Goal: Information Seeking & Learning: Learn about a topic

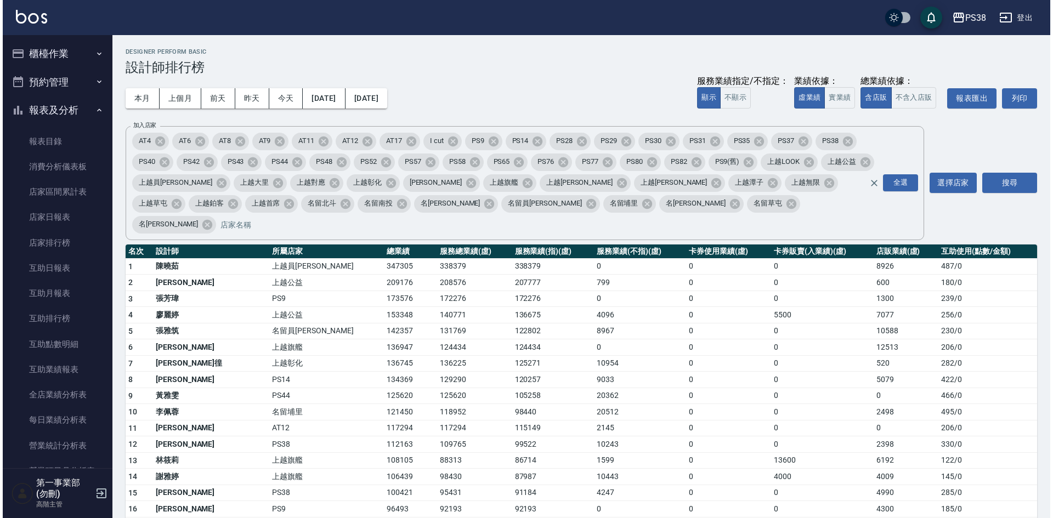
scroll to position [274, 0]
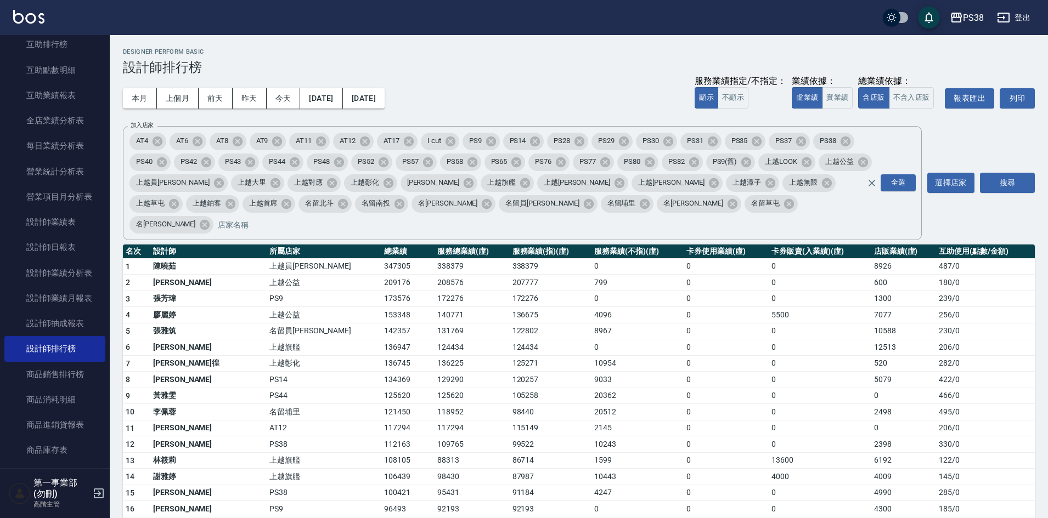
click at [979, 26] on button "PS38" at bounding box center [966, 18] width 43 height 22
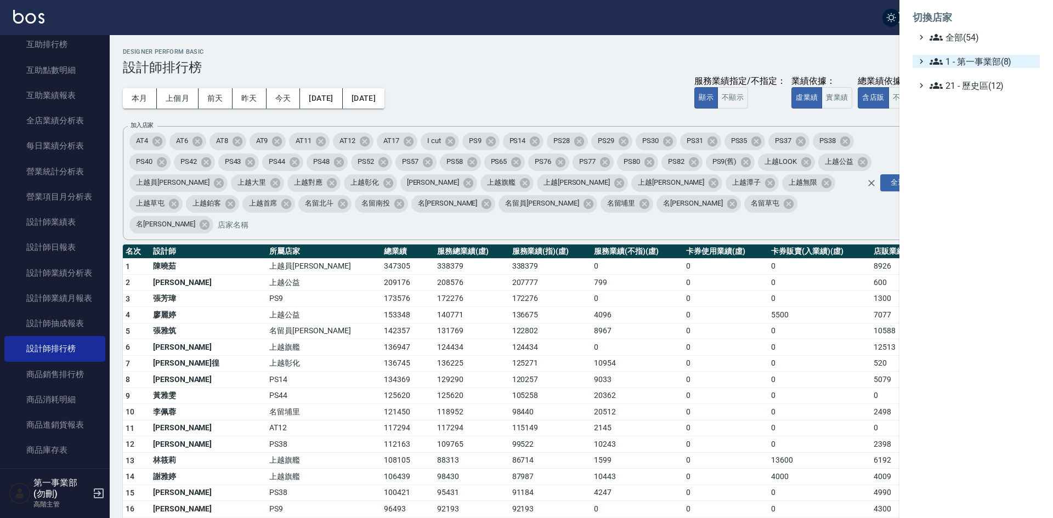
click at [984, 61] on span "1 - 第一事業部(8)" at bounding box center [983, 61] width 106 height 13
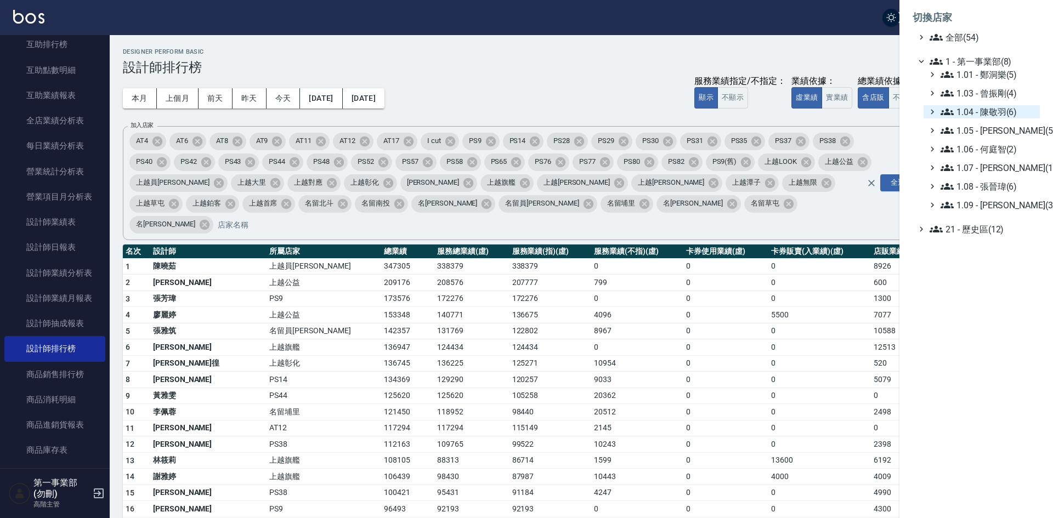
click at [992, 114] on span "1.04 - 陳敬羽(6)" at bounding box center [988, 111] width 95 height 13
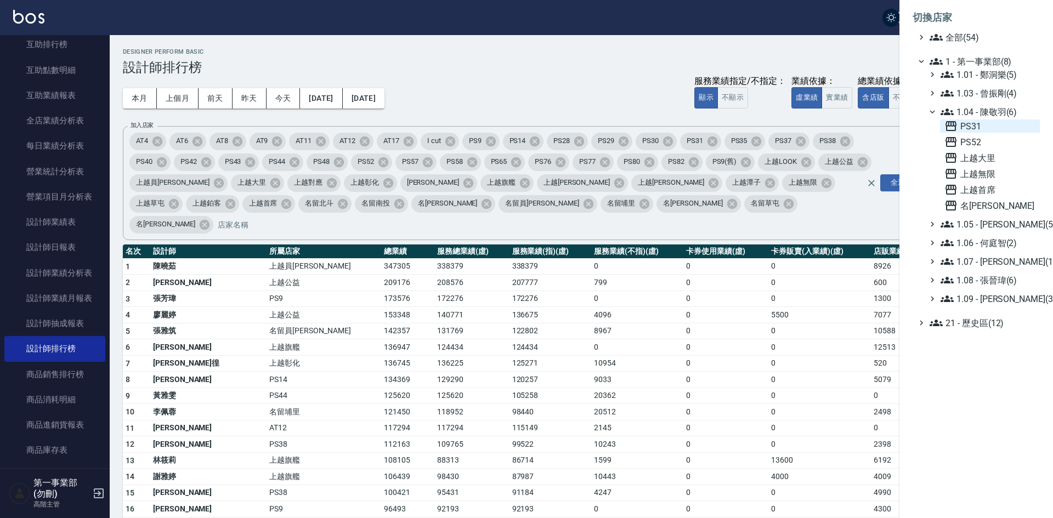
click at [987, 124] on span "PS31" at bounding box center [990, 126] width 91 height 13
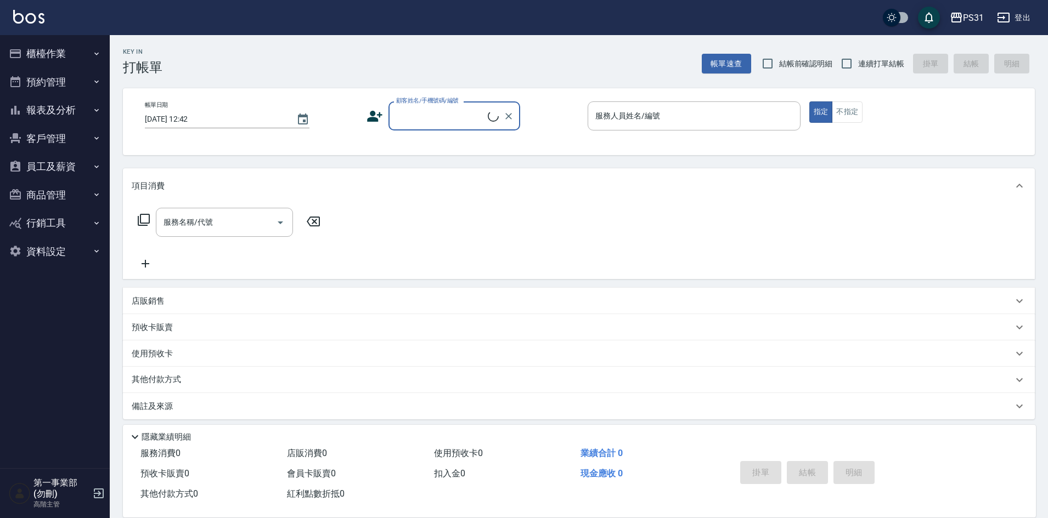
click at [52, 112] on button "報表及分析" at bounding box center [54, 110] width 101 height 29
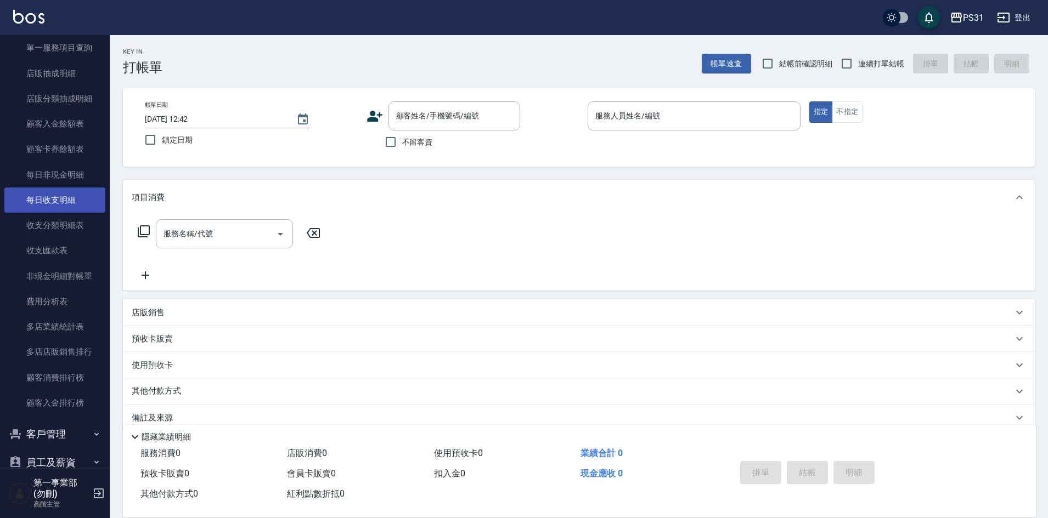
scroll to position [823, 0]
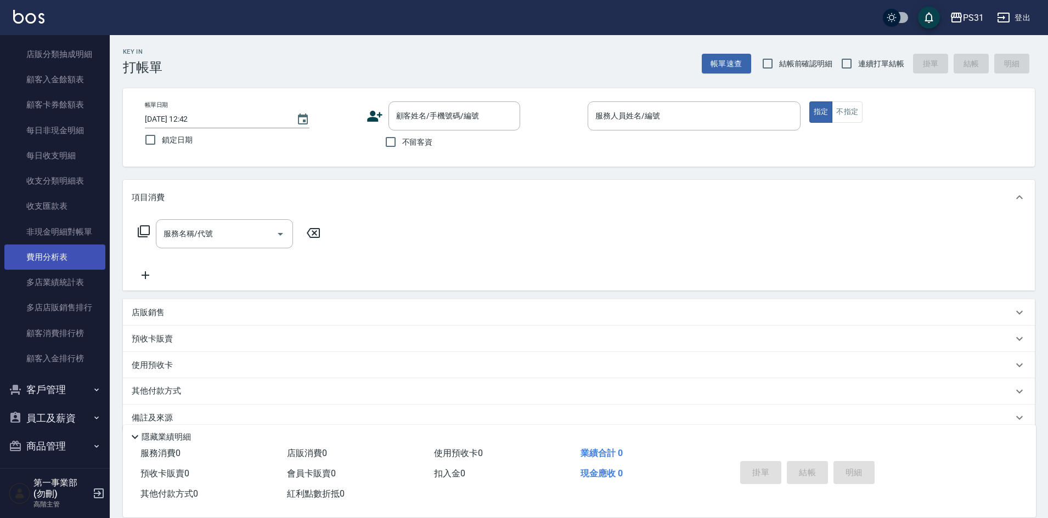
click at [57, 260] on link "費用分析表" at bounding box center [54, 257] width 101 height 25
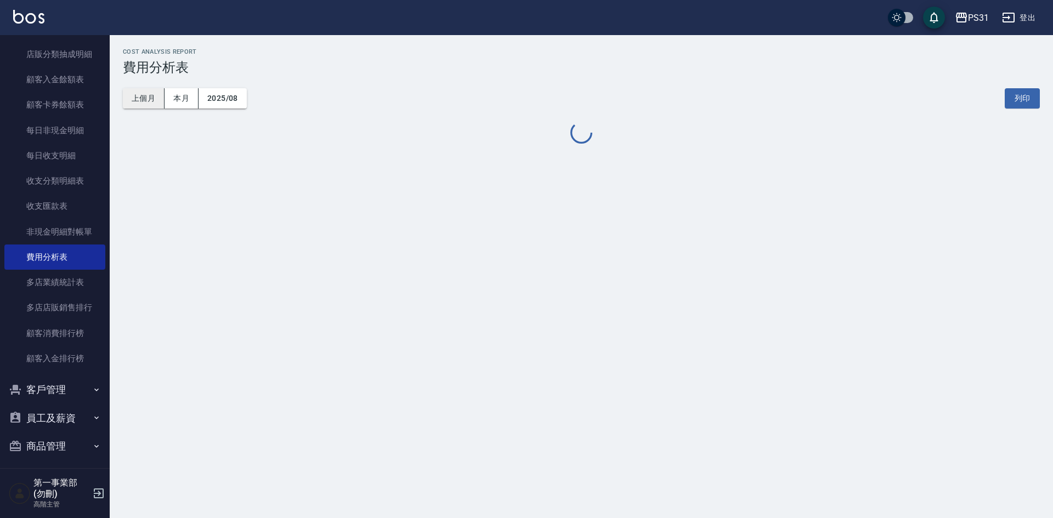
click at [143, 105] on button "上個月" at bounding box center [144, 98] width 42 height 20
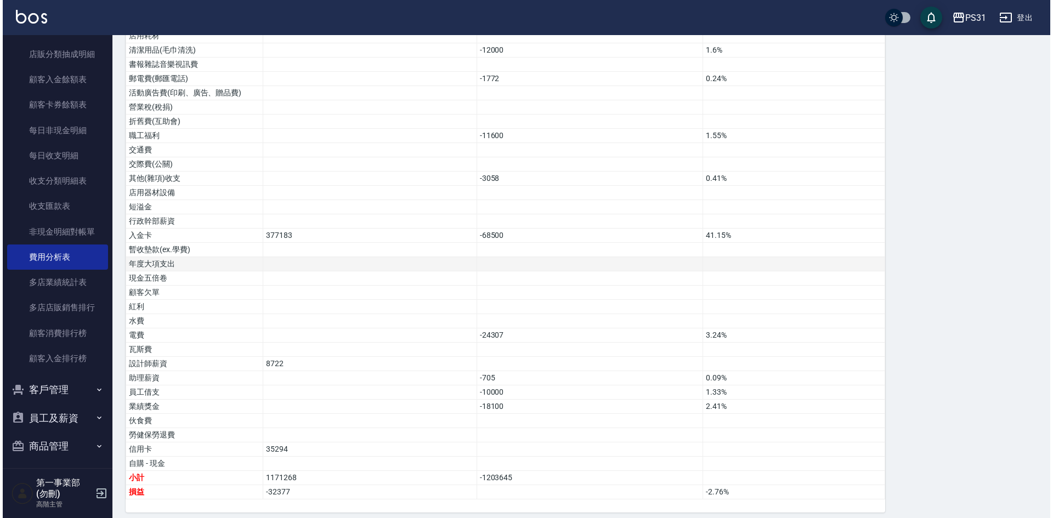
scroll to position [534, 0]
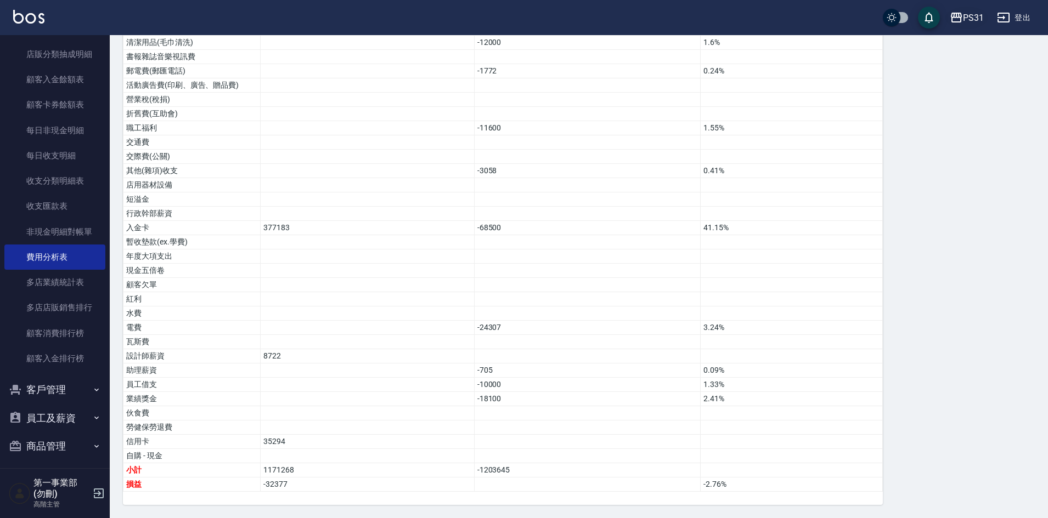
click at [961, 23] on icon "button" at bounding box center [956, 17] width 13 height 13
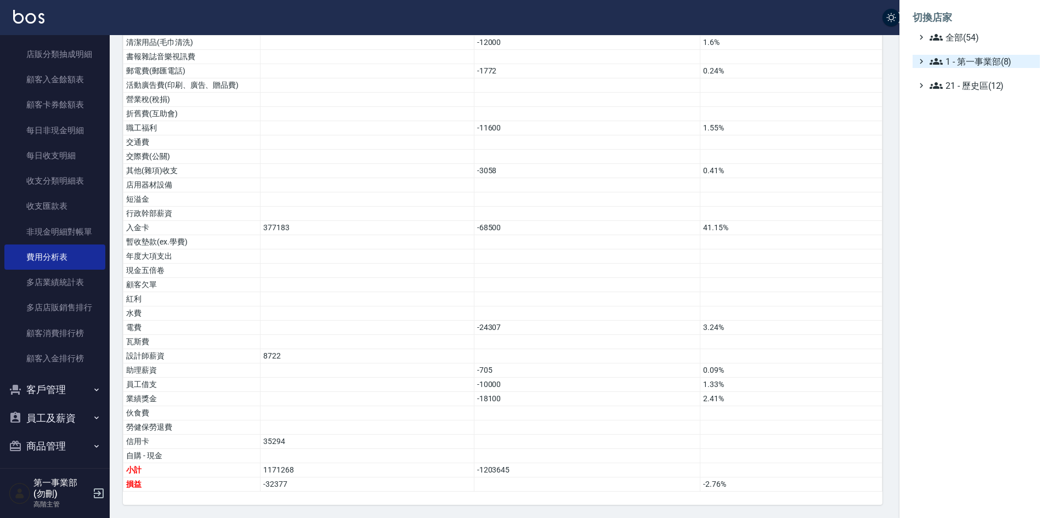
click at [974, 63] on span "1 - 第一事業部(8)" at bounding box center [983, 61] width 106 height 13
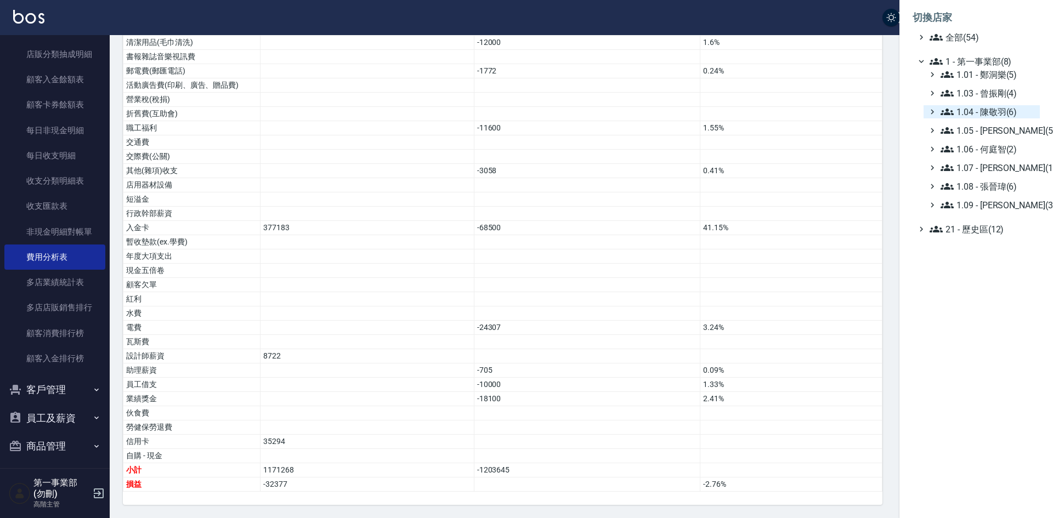
click at [999, 110] on span "1.04 - 陳敬羽(6)" at bounding box center [988, 111] width 95 height 13
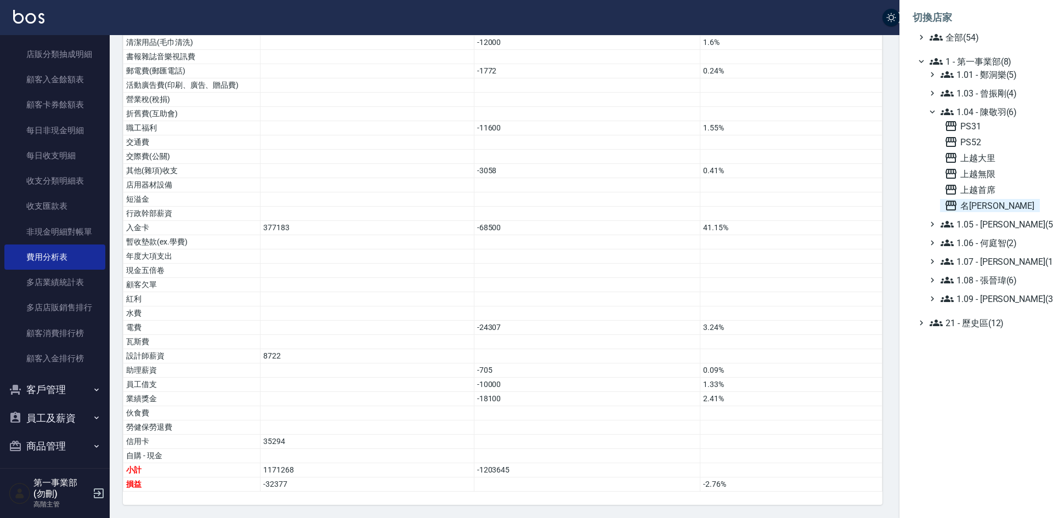
click at [987, 199] on span "名[PERSON_NAME]" at bounding box center [990, 205] width 91 height 13
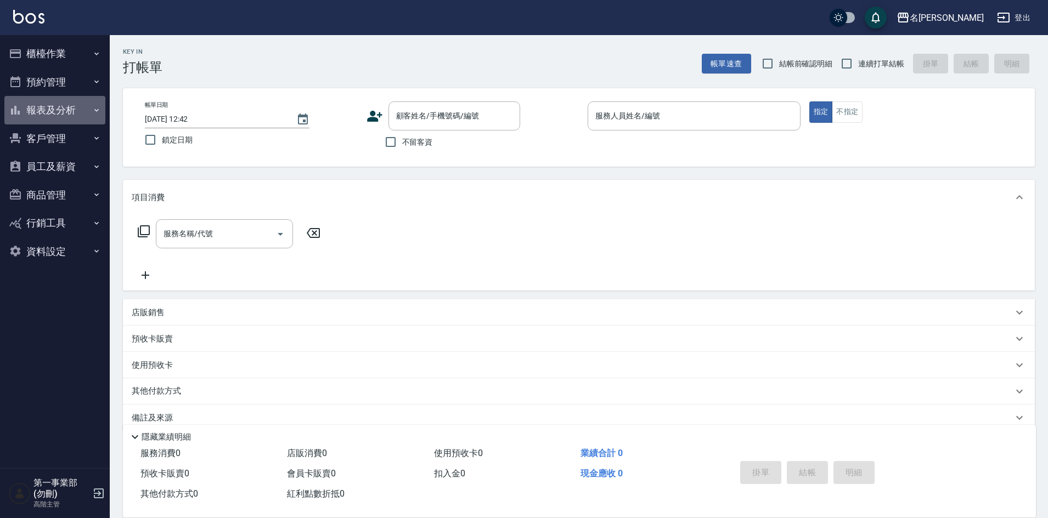
click at [58, 112] on button "報表及分析" at bounding box center [54, 110] width 101 height 29
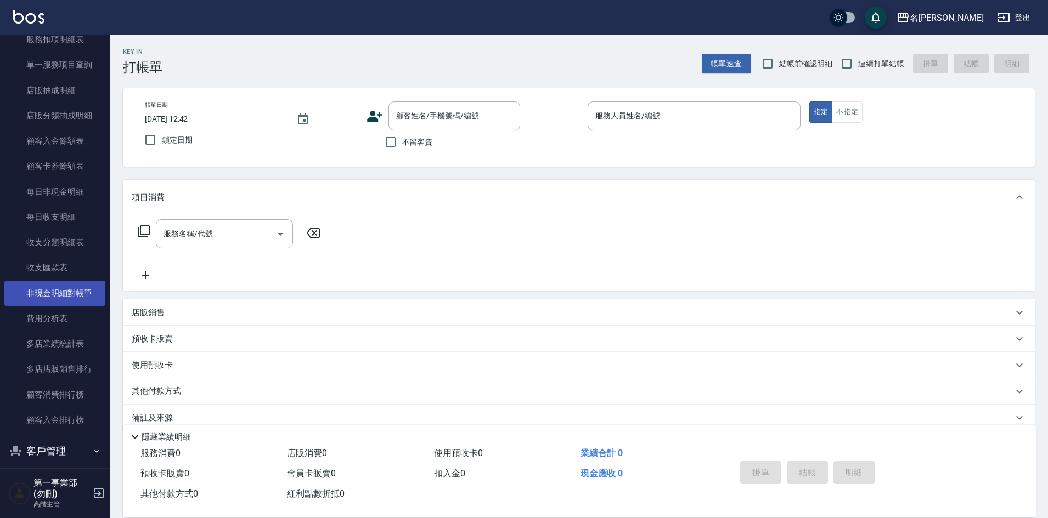
scroll to position [768, 0]
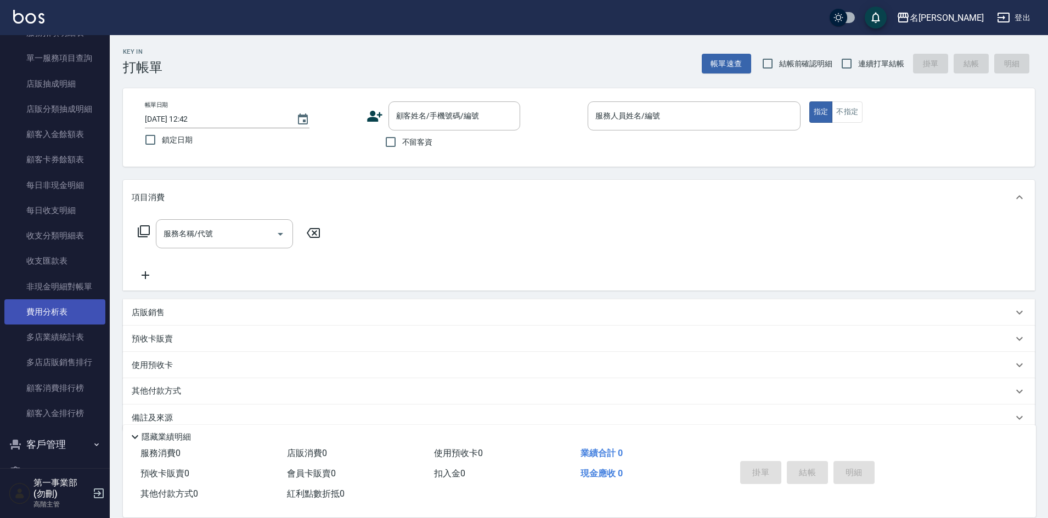
click at [59, 312] on link "費用分析表" at bounding box center [54, 312] width 101 height 25
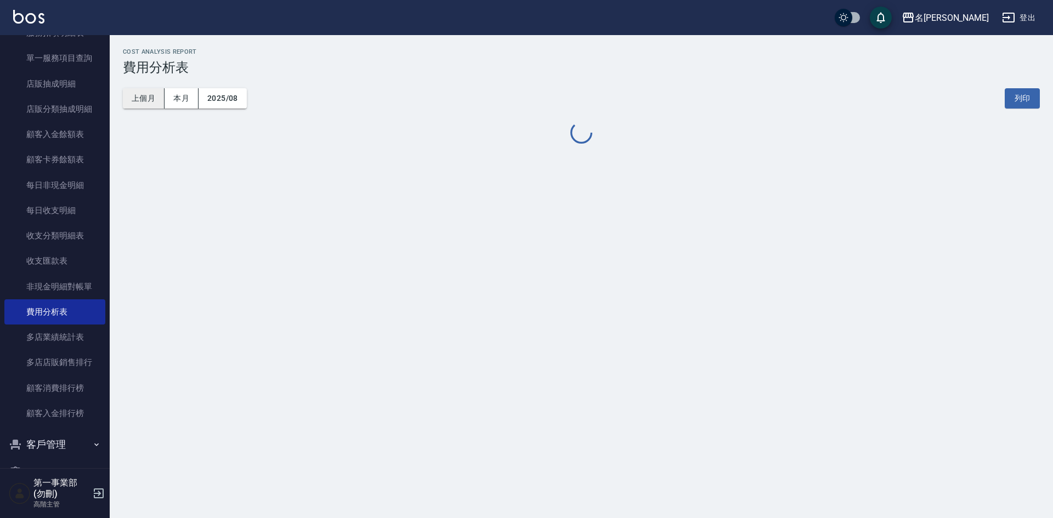
click at [137, 101] on button "上個月" at bounding box center [144, 98] width 42 height 20
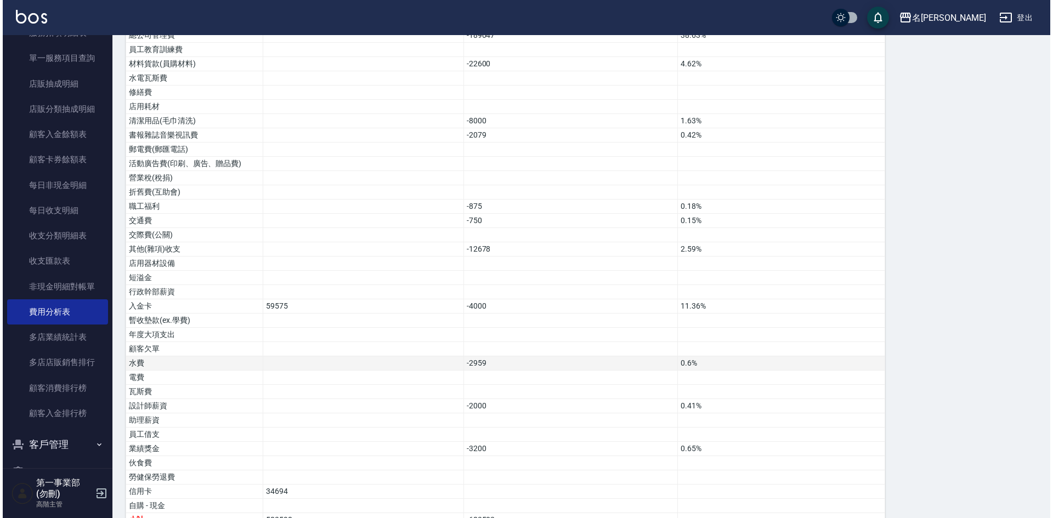
scroll to position [463, 0]
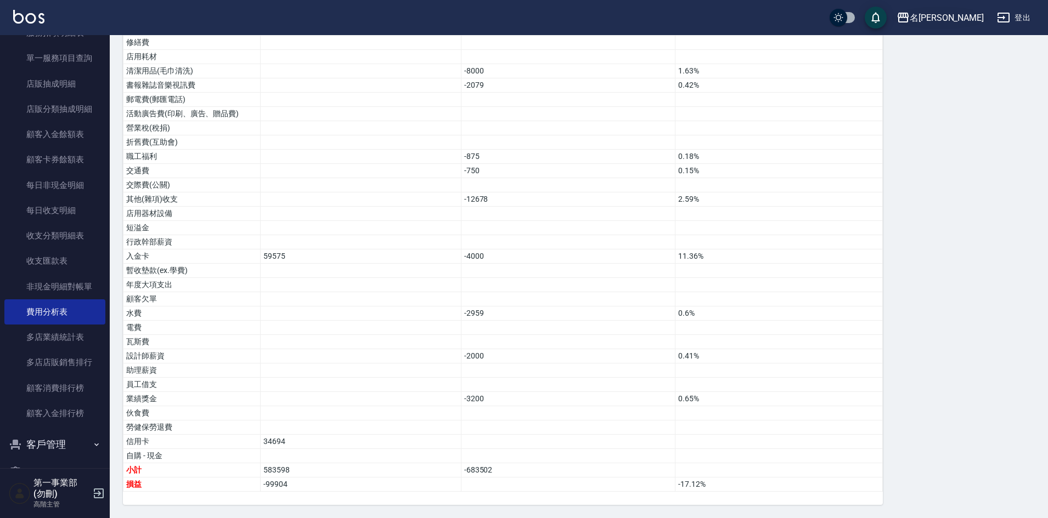
click at [967, 24] on div "名[PERSON_NAME]" at bounding box center [947, 18] width 74 height 14
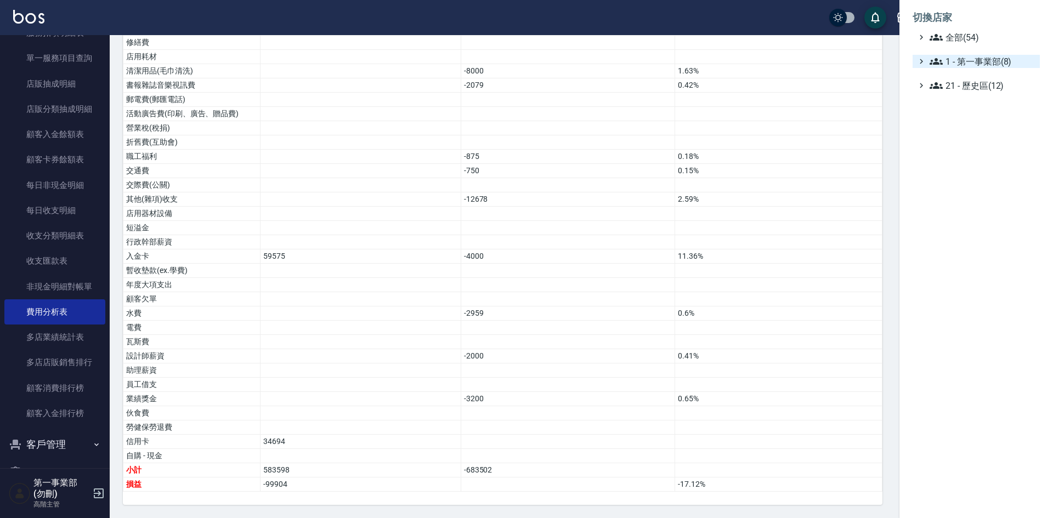
click at [986, 60] on span "1 - 第一事業部(8)" at bounding box center [983, 61] width 106 height 13
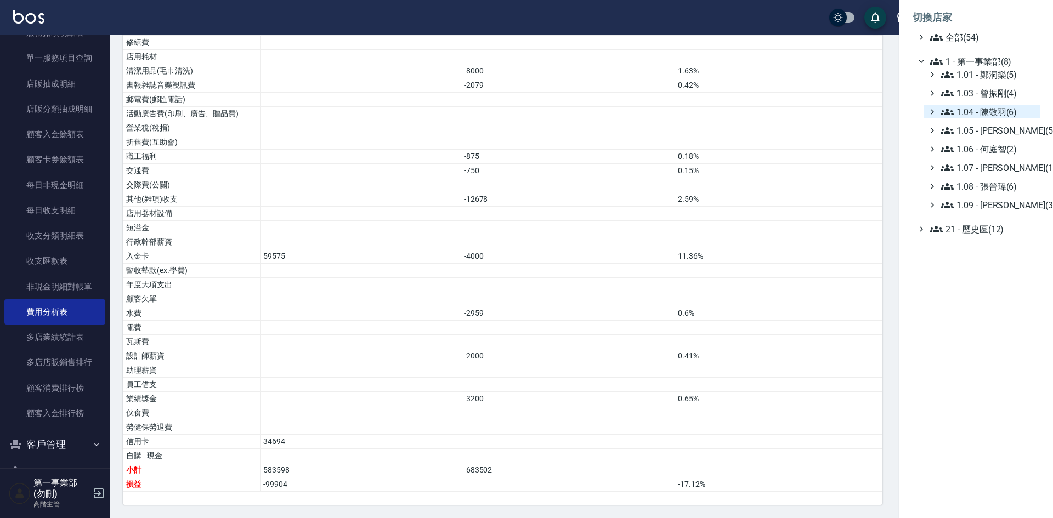
click at [1004, 111] on span "1.04 - 陳敬羽(6)" at bounding box center [988, 111] width 95 height 13
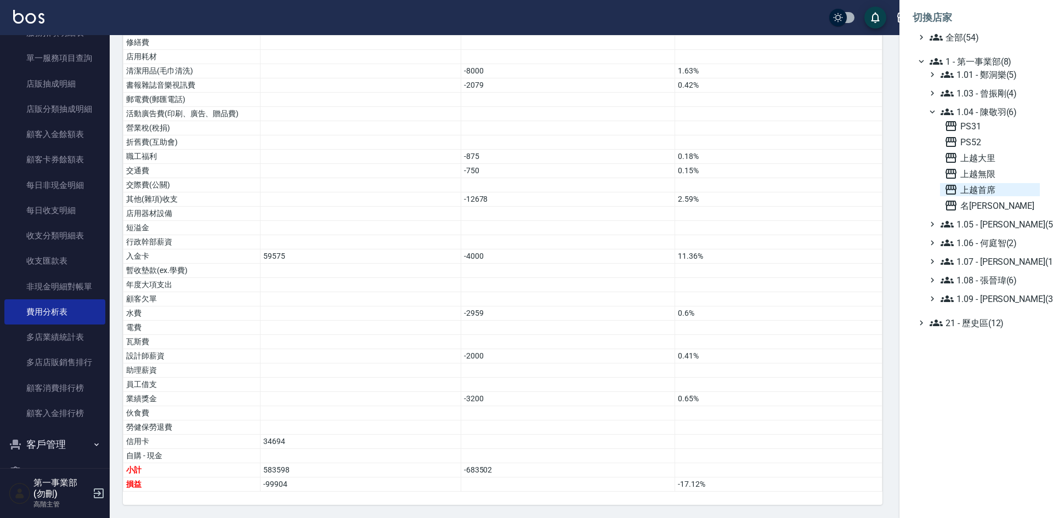
click at [987, 192] on span "上越首席" at bounding box center [990, 189] width 91 height 13
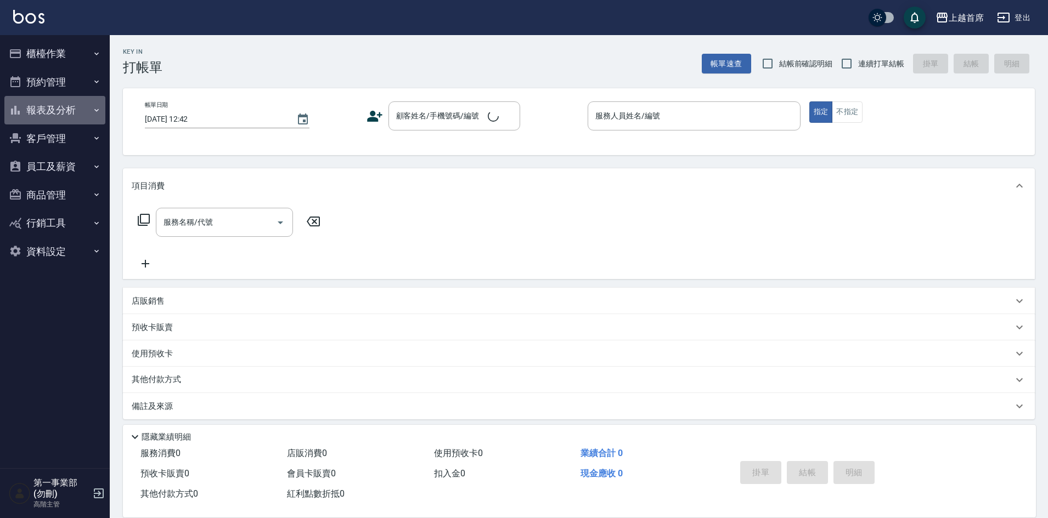
click at [52, 108] on button "報表及分析" at bounding box center [54, 110] width 101 height 29
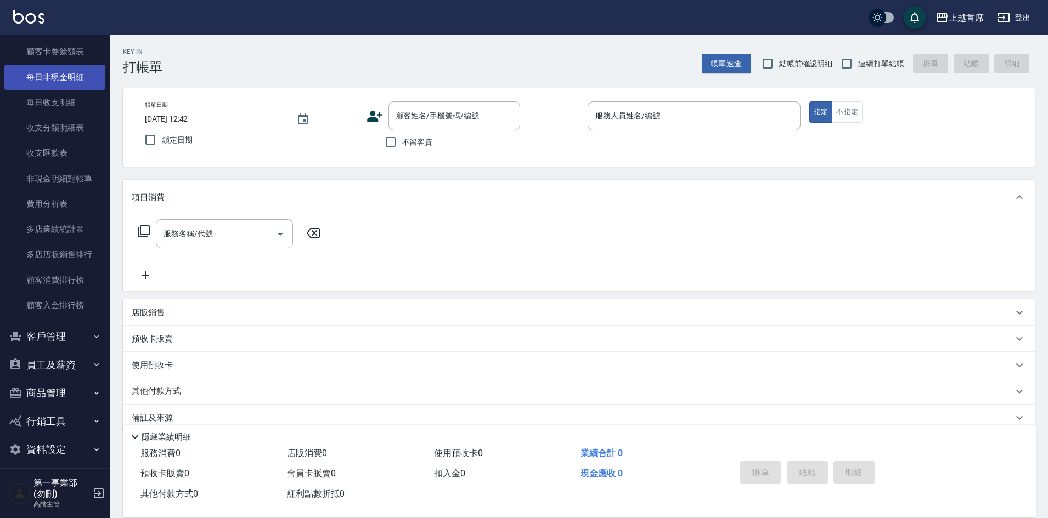
scroll to position [878, 0]
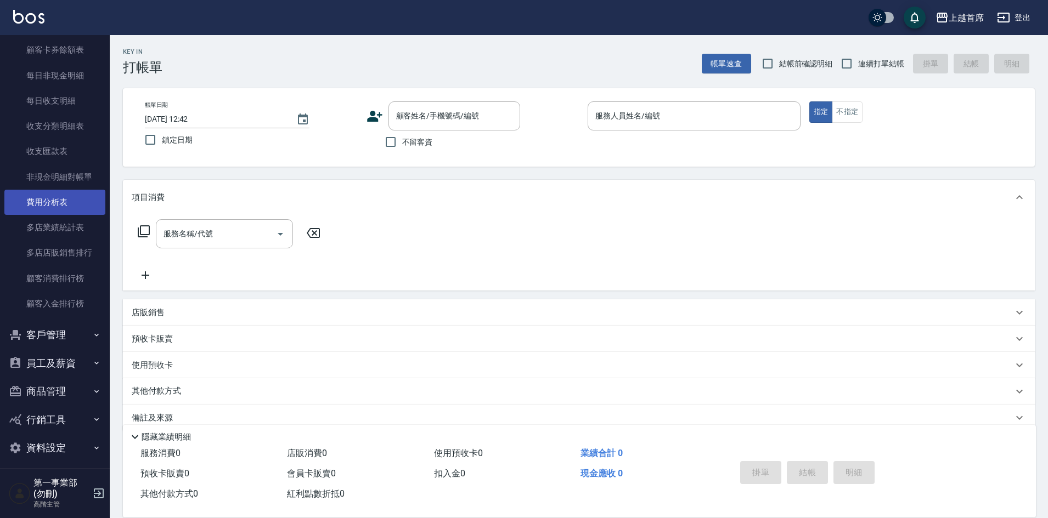
click at [59, 208] on link "費用分析表" at bounding box center [54, 202] width 101 height 25
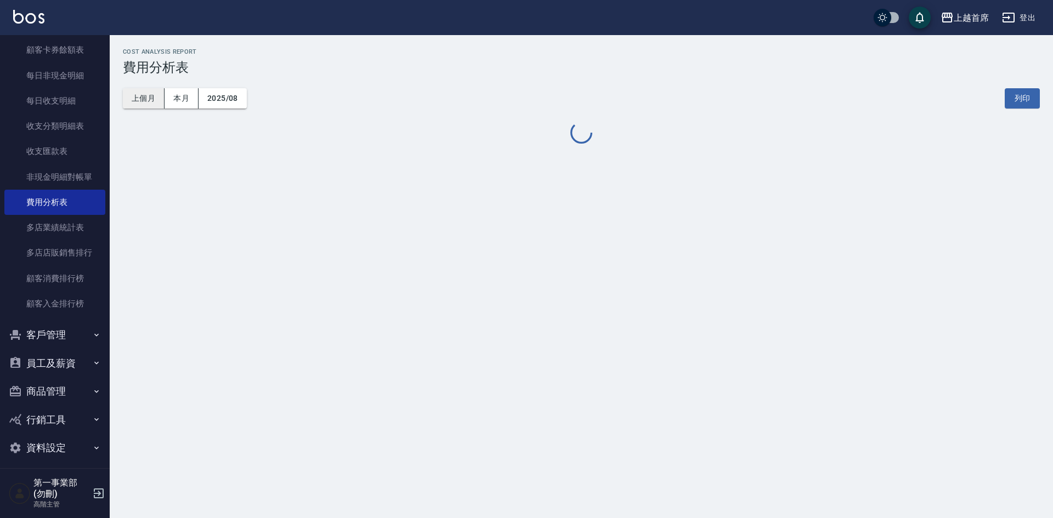
drag, startPoint x: 136, startPoint y: 94, endPoint x: 139, endPoint y: 100, distance: 7.1
click at [136, 93] on button "上個月" at bounding box center [144, 98] width 42 height 20
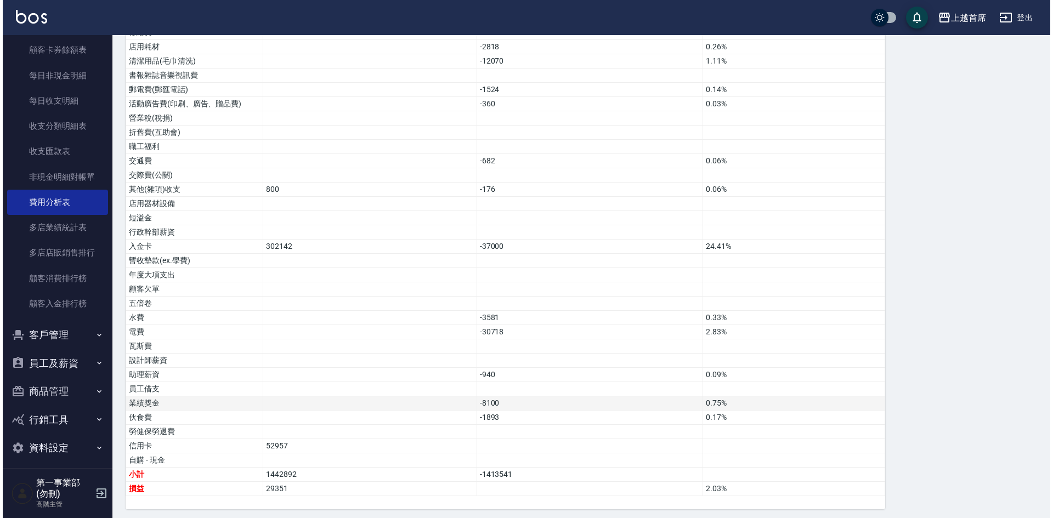
scroll to position [577, 0]
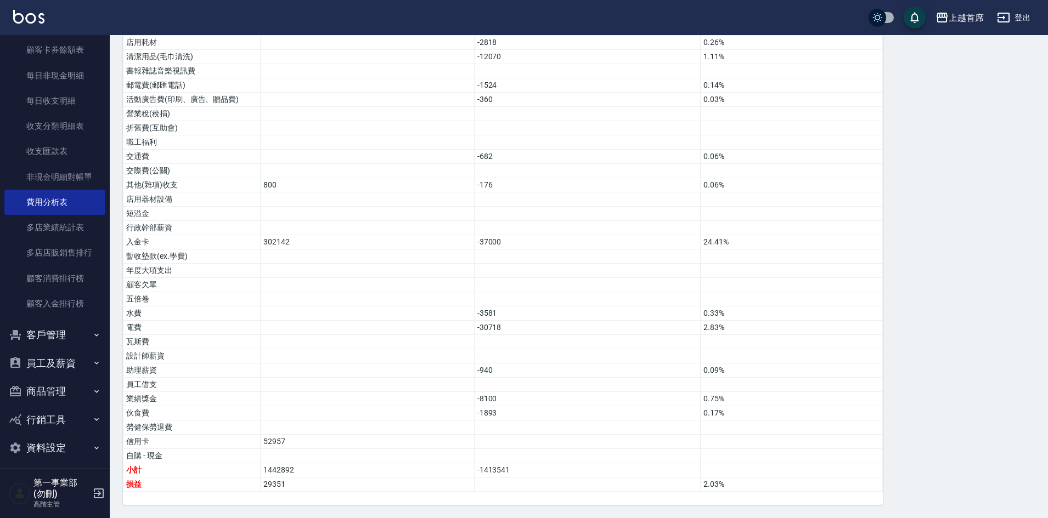
click at [946, 225] on div "費用分析表 報表匯出 加項 扣項 總佔比 營業收入 1041637 95.92% 店販收入 44356 4.08% 卡券販賣(先入業績) 第三方卡券 - 舊有…" at bounding box center [579, 27] width 912 height 957
click at [870, 275] on td at bounding box center [792, 271] width 182 height 14
click at [955, 16] on div "上越首席" at bounding box center [965, 18] width 35 height 14
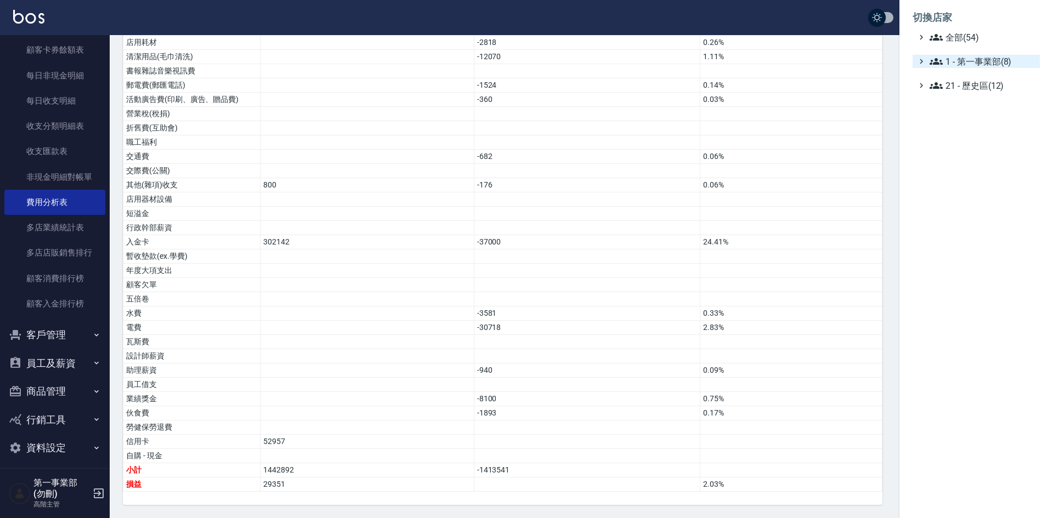
click at [975, 64] on span "1 - 第一事業部(8)" at bounding box center [983, 61] width 106 height 13
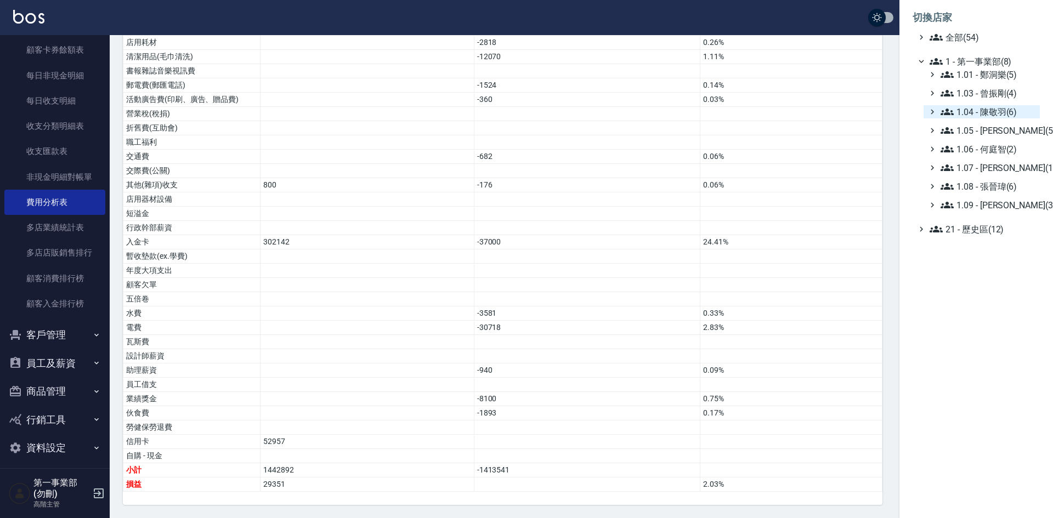
click at [989, 112] on span "1.04 - 陳敬羽(6)" at bounding box center [988, 111] width 95 height 13
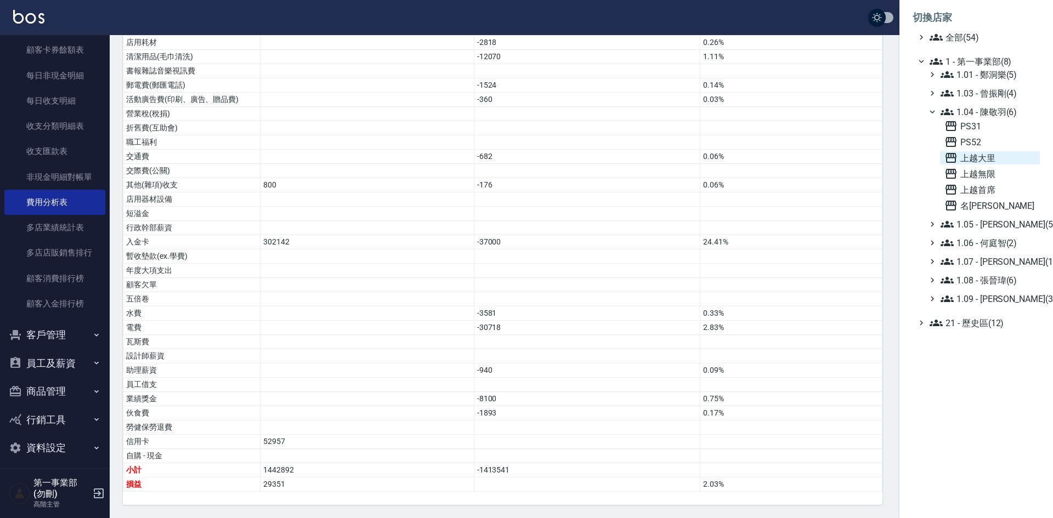
click at [984, 155] on span "上越大里" at bounding box center [990, 157] width 91 height 13
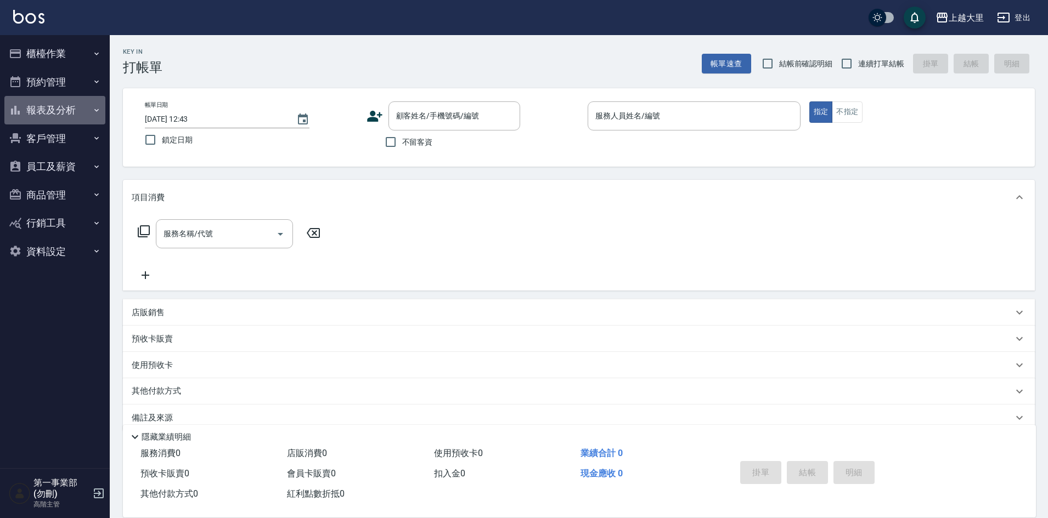
click at [61, 106] on button "報表及分析" at bounding box center [54, 110] width 101 height 29
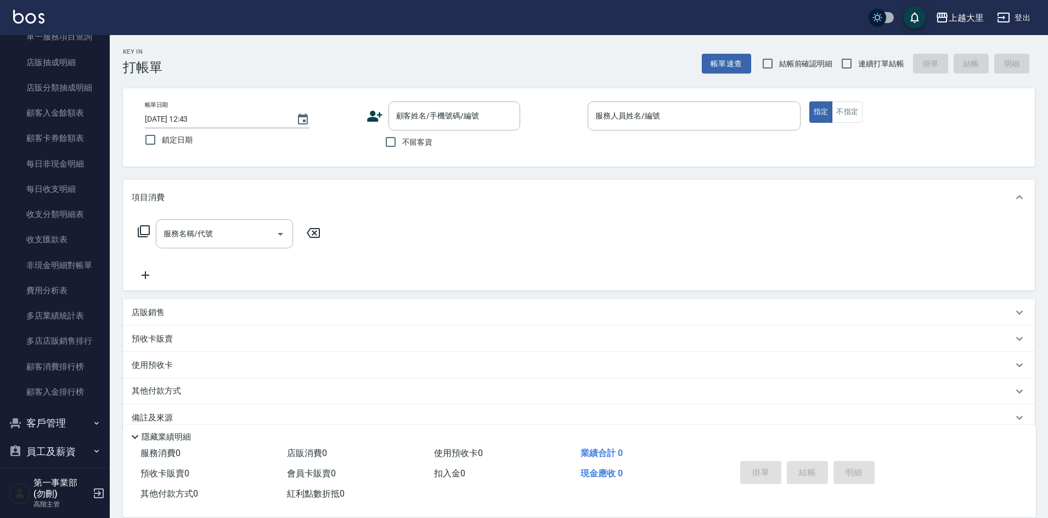
scroll to position [823, 0]
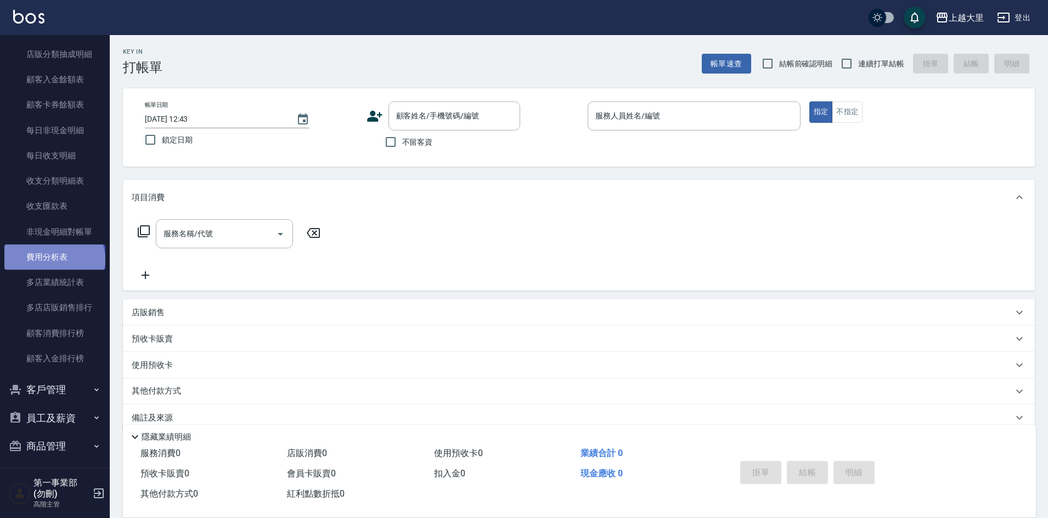
click at [54, 259] on link "費用分析表" at bounding box center [54, 257] width 101 height 25
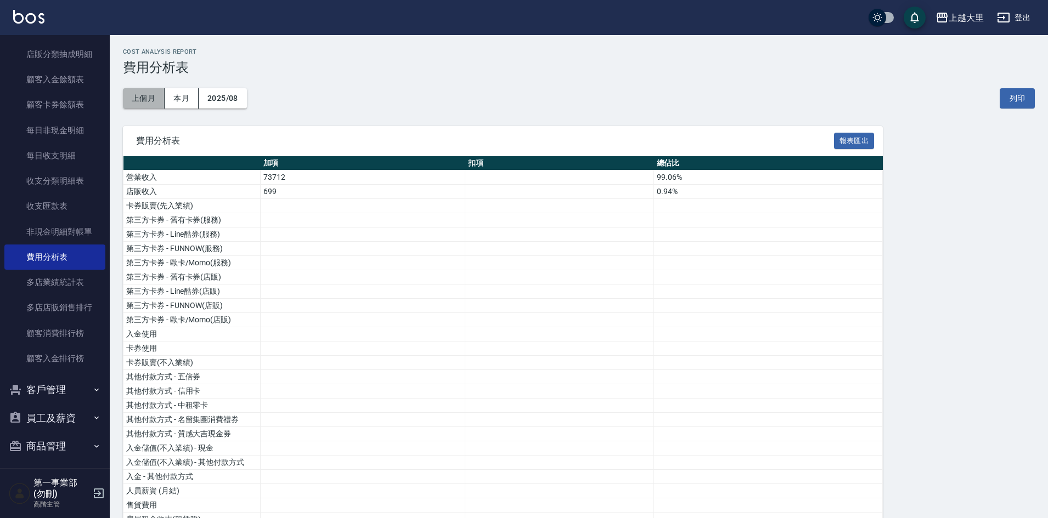
click at [148, 100] on button "上個月" at bounding box center [144, 98] width 42 height 20
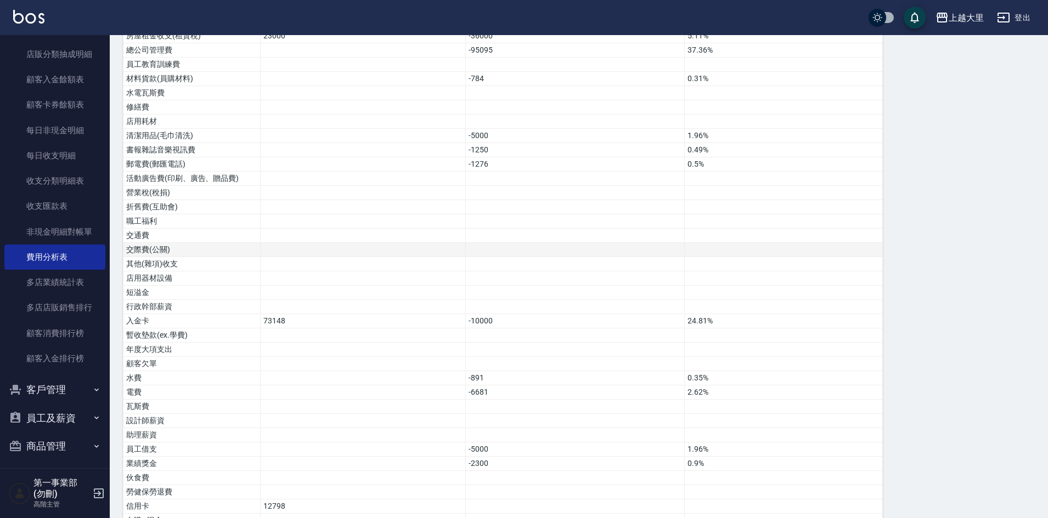
scroll to position [549, 0]
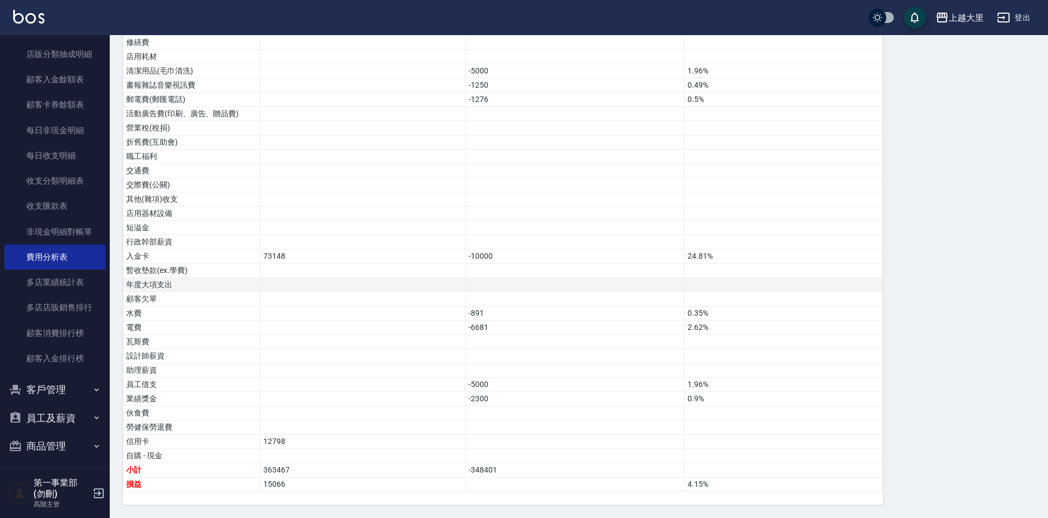
click at [776, 280] on td at bounding box center [783, 285] width 198 height 14
click at [594, 341] on td at bounding box center [574, 342] width 219 height 14
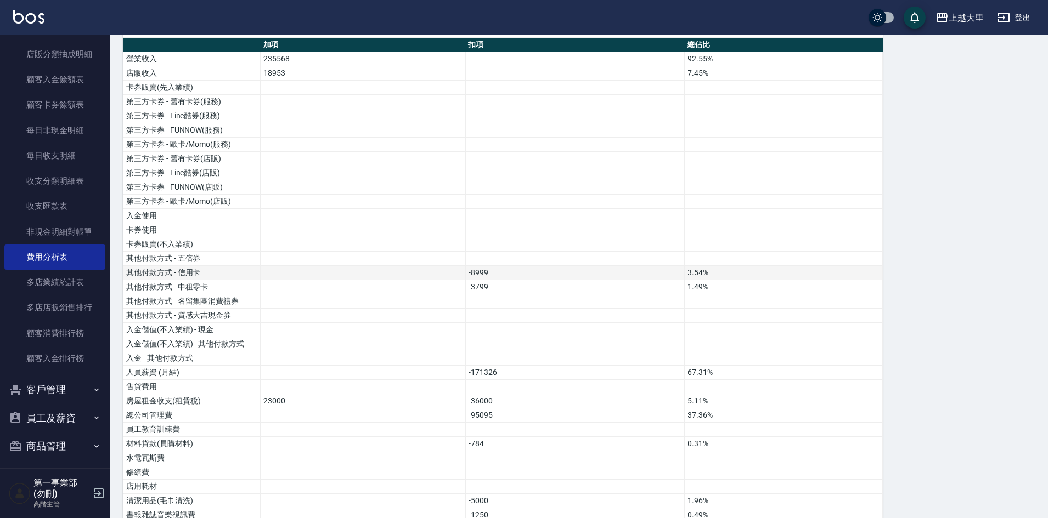
scroll to position [0, 0]
